Goal: Task Accomplishment & Management: Use online tool/utility

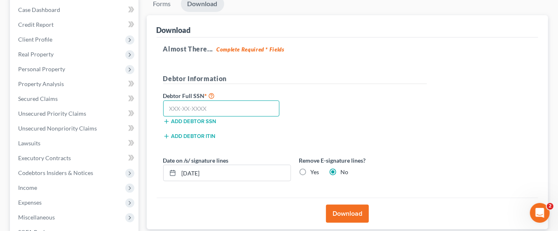
paste input "177-66-4662"
type input "177-66-4662"
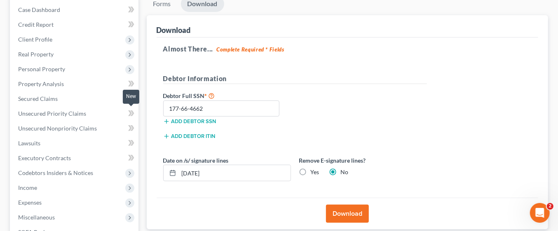
click at [356, 210] on button "Download" at bounding box center [347, 214] width 43 height 18
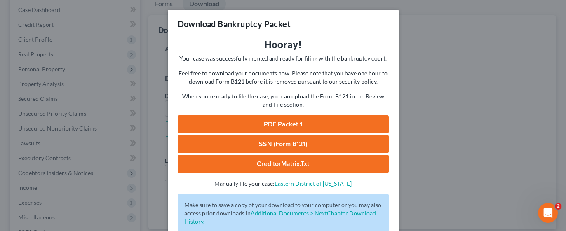
click at [331, 122] on link "PDF Packet 1" at bounding box center [283, 124] width 211 height 18
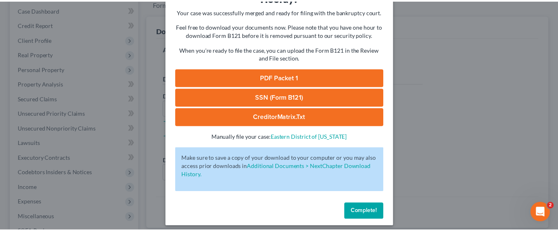
scroll to position [52, 0]
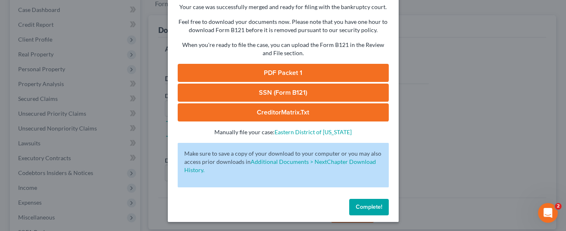
click at [374, 207] on span "Complete!" at bounding box center [369, 207] width 26 height 7
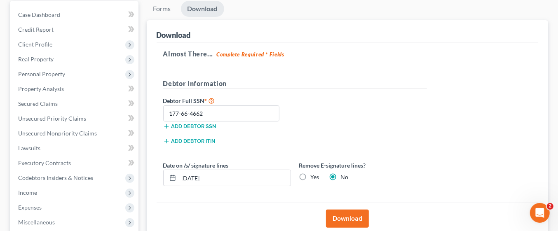
scroll to position [80, 0]
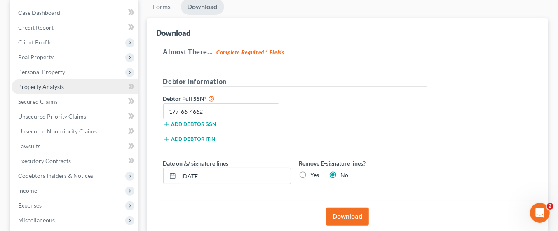
click at [63, 83] on link "Property Analysis" at bounding box center [75, 87] width 127 height 15
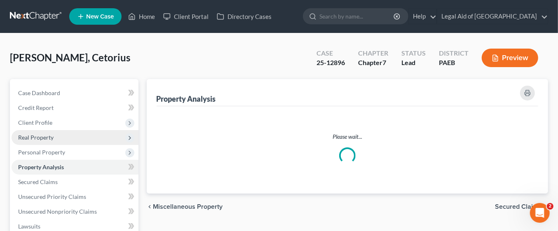
click at [49, 136] on span "Real Property" at bounding box center [35, 137] width 35 height 7
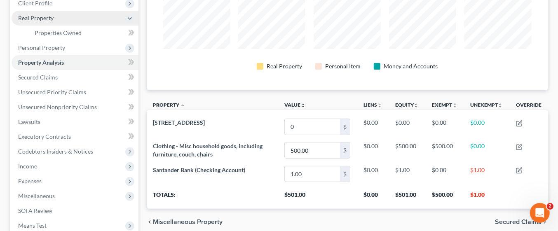
scroll to position [120, 0]
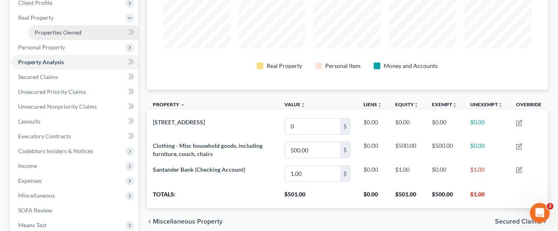
click at [52, 32] on span "Properties Owned" at bounding box center [58, 32] width 47 height 7
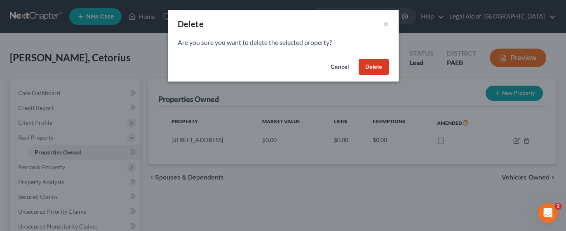
click at [380, 67] on button "Delete" at bounding box center [374, 67] width 30 height 16
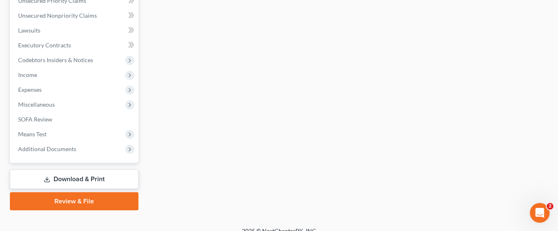
scroll to position [221, 0]
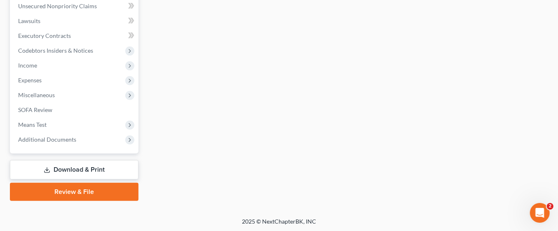
click at [101, 166] on link "Download & Print" at bounding box center [74, 169] width 129 height 19
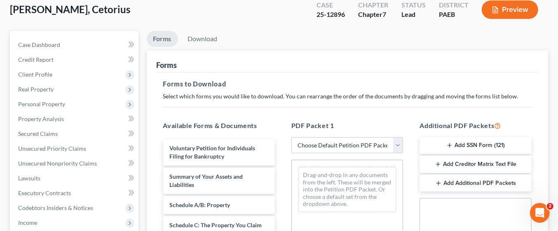
scroll to position [49, 0]
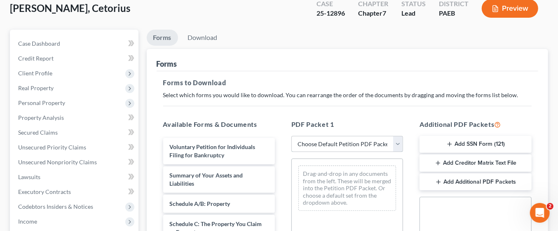
click at [397, 143] on select "Choose Default Petition PDF Packet Complete Bankruptcy Petition (all forms and …" at bounding box center [348, 144] width 112 height 16
select select "0"
click at [292, 136] on select "Choose Default Petition PDF Packet Complete Bankruptcy Petition (all forms and …" at bounding box center [348, 144] width 112 height 16
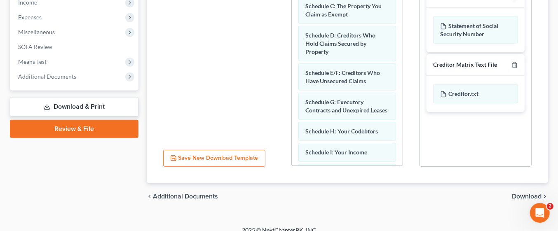
scroll to position [277, 0]
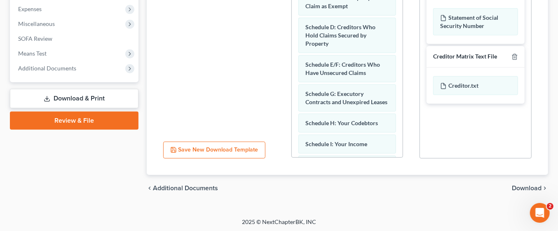
click at [535, 188] on span "Download" at bounding box center [527, 188] width 30 height 7
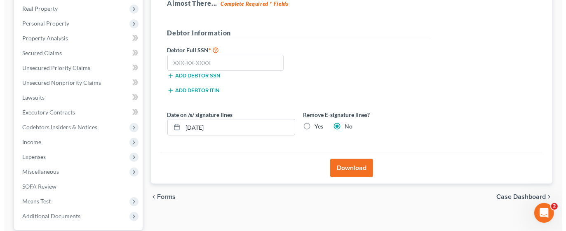
scroll to position [113, 0]
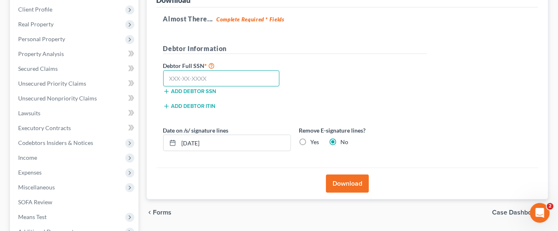
paste input "484-48-2915"
type input "484-48-2915"
click at [359, 183] on button "Download" at bounding box center [347, 184] width 43 height 18
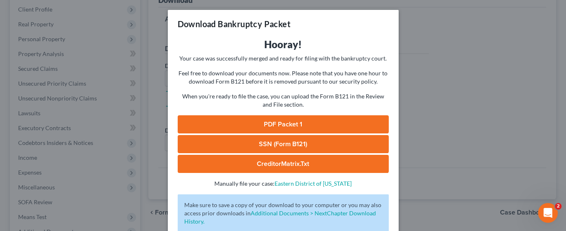
click at [320, 125] on link "PDF Packet 1" at bounding box center [283, 124] width 211 height 18
